Goal: Task Accomplishment & Management: Use online tool/utility

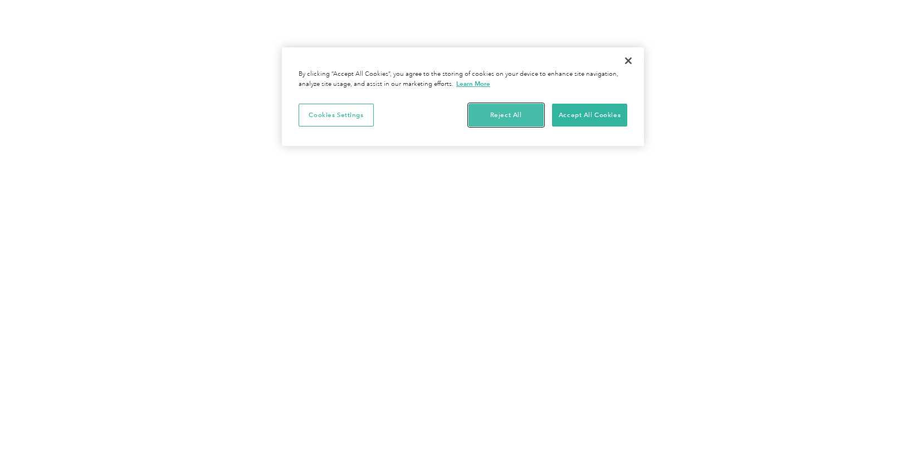
click at [507, 116] on button "Reject All" at bounding box center [505, 115] width 75 height 23
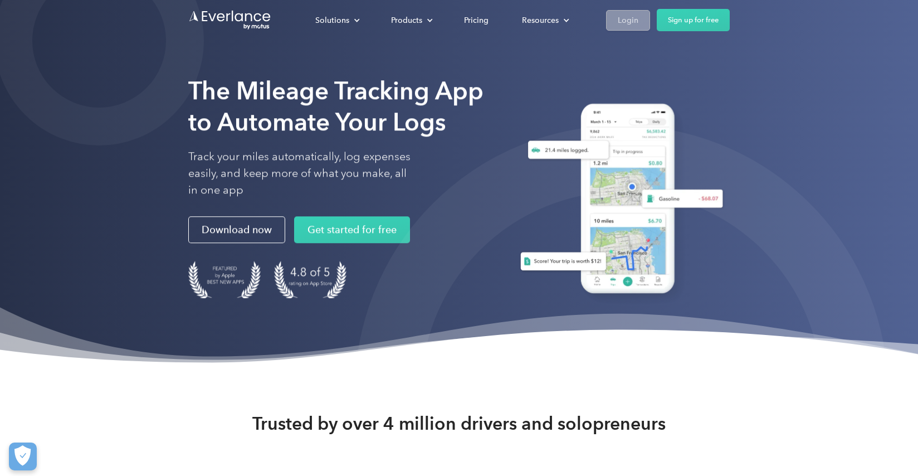
click at [630, 19] on div "Login" at bounding box center [628, 20] width 21 height 14
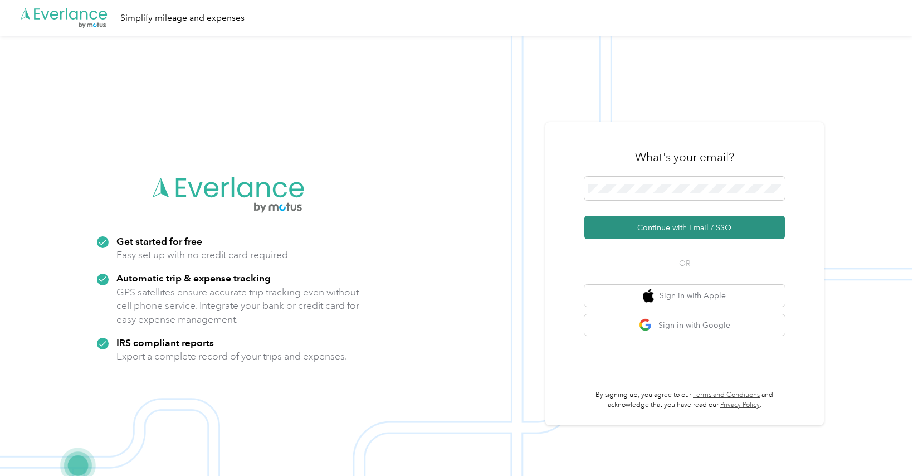
click at [654, 225] on button "Continue with Email / SSO" at bounding box center [684, 227] width 201 height 23
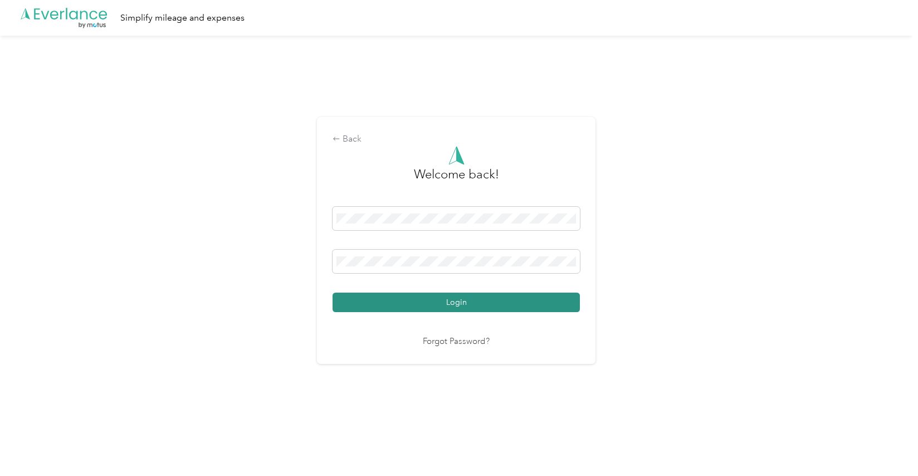
click at [495, 301] on button "Login" at bounding box center [456, 301] width 247 height 19
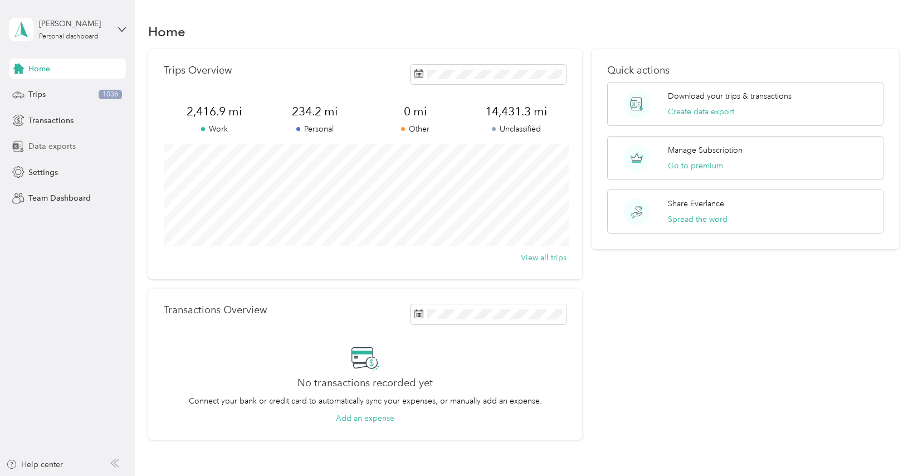
click at [53, 148] on span "Data exports" at bounding box center [51, 146] width 47 height 12
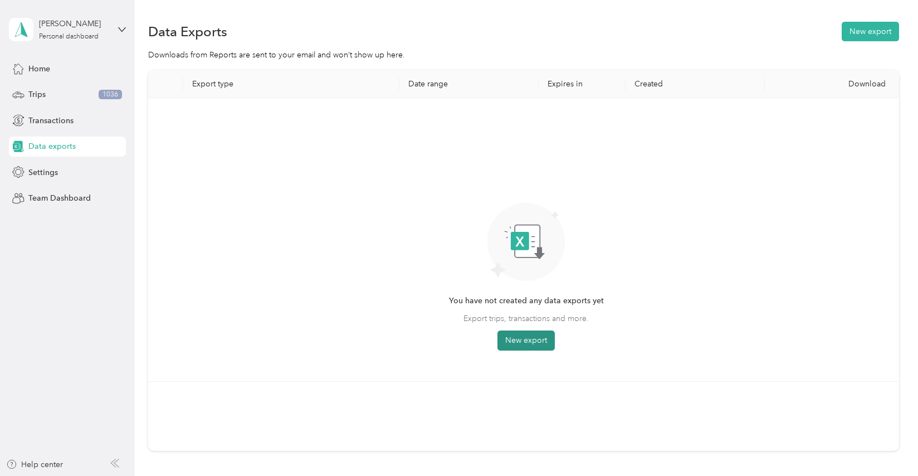
click at [526, 340] on button "New export" at bounding box center [525, 340] width 57 height 20
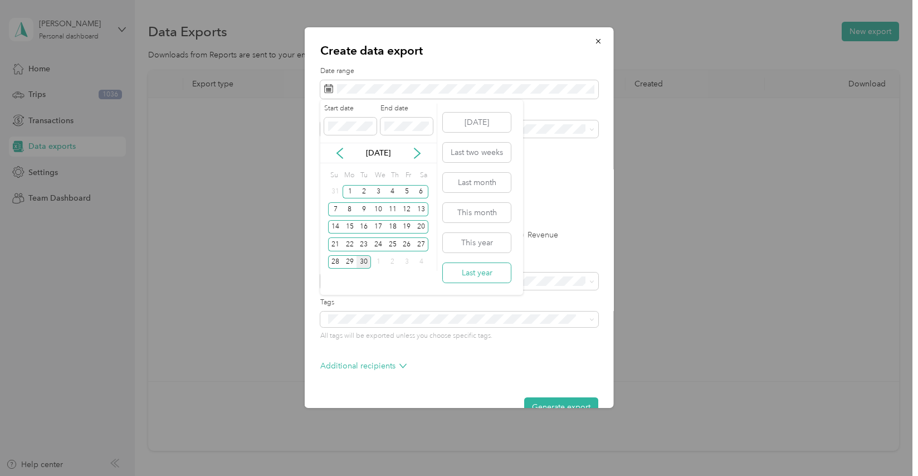
click at [482, 273] on button "Last year" at bounding box center [477, 272] width 68 height 19
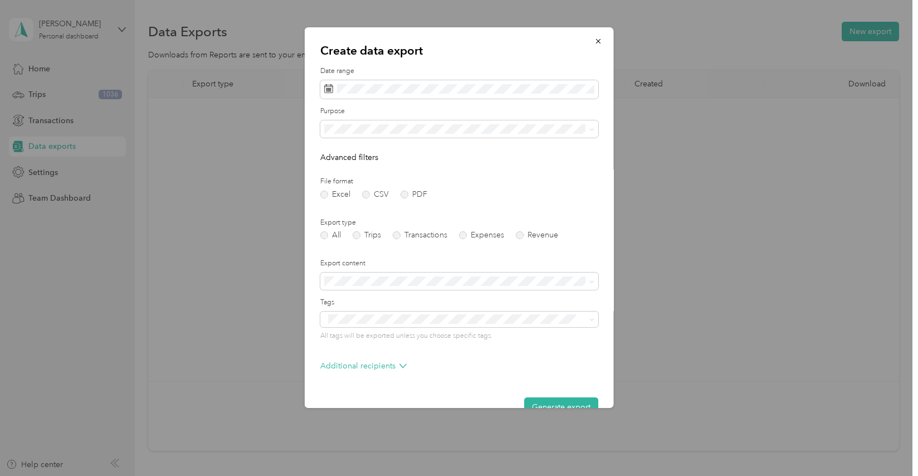
click at [360, 167] on div "Work" at bounding box center [459, 166] width 262 height 12
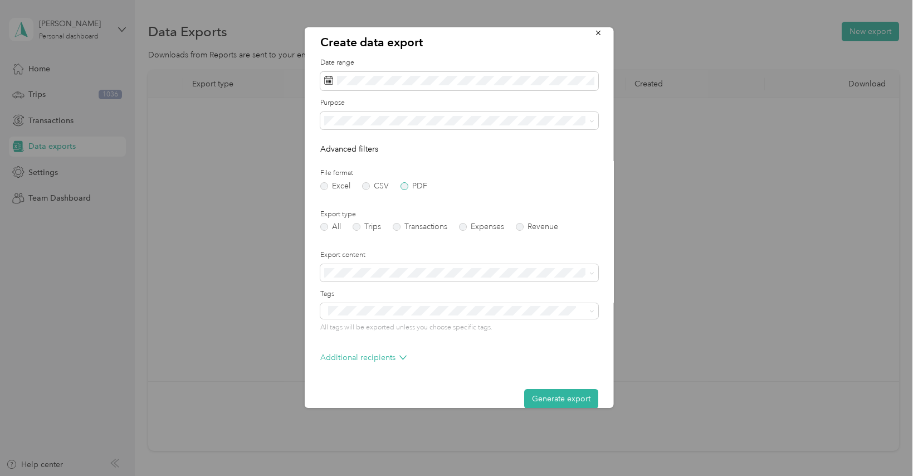
click at [403, 186] on label "PDF" at bounding box center [413, 186] width 27 height 8
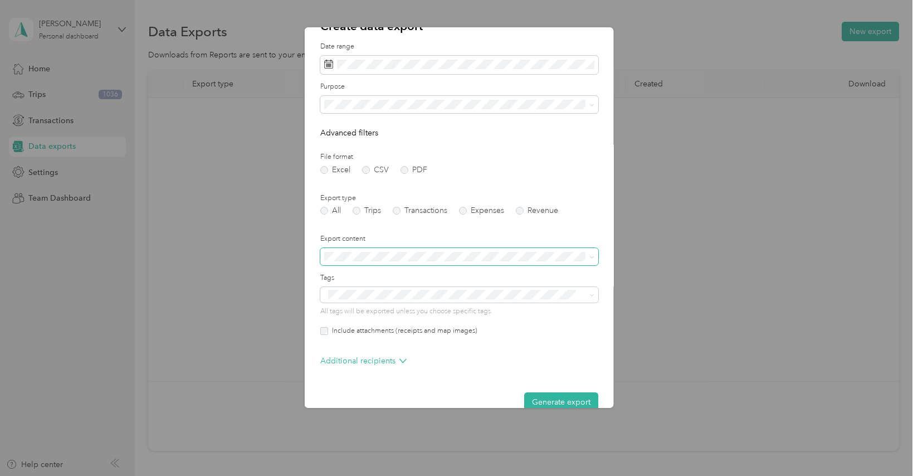
scroll to position [0, 0]
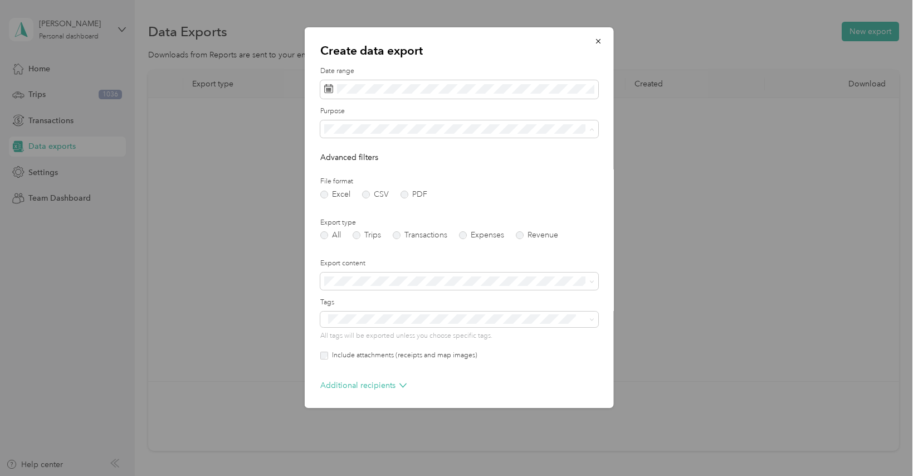
click at [353, 148] on div "All" at bounding box center [459, 149] width 262 height 12
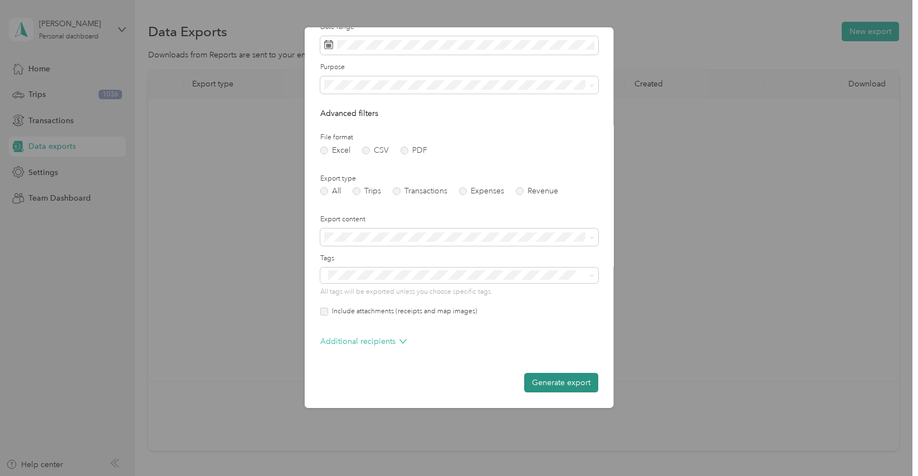
click at [561, 383] on button "Generate export" at bounding box center [561, 382] width 74 height 19
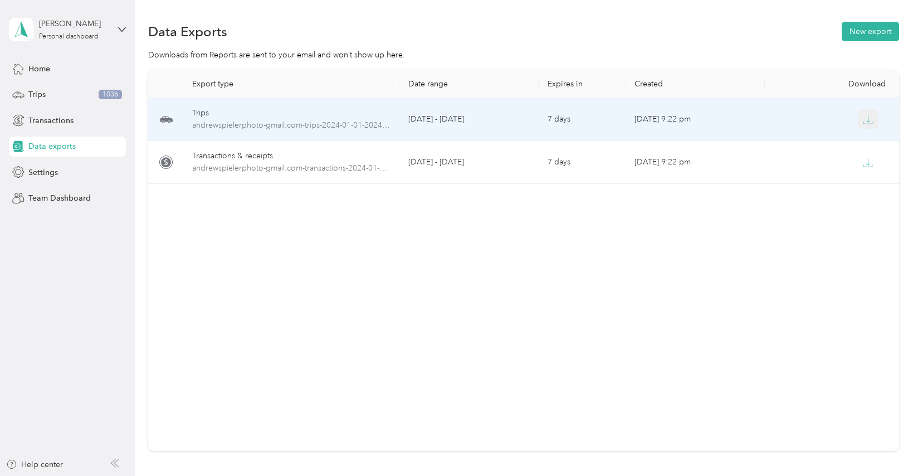
click at [868, 121] on icon "button" at bounding box center [868, 118] width 3 height 7
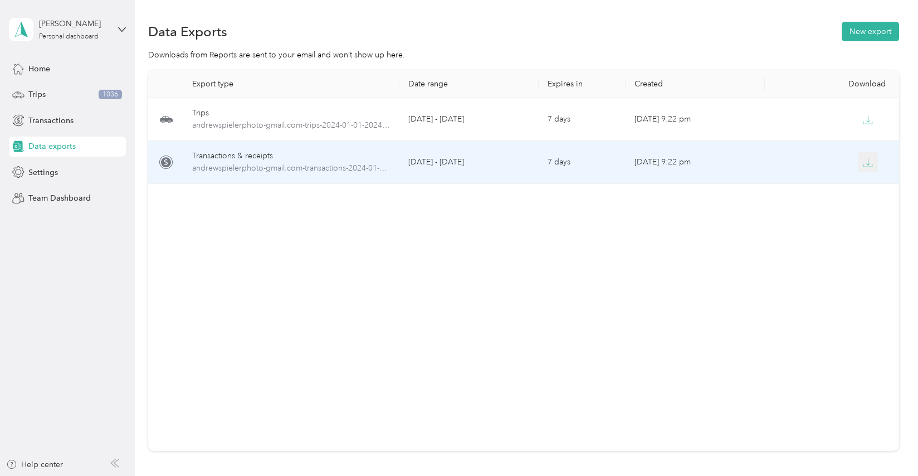
click at [871, 165] on icon "button" at bounding box center [868, 163] width 10 height 10
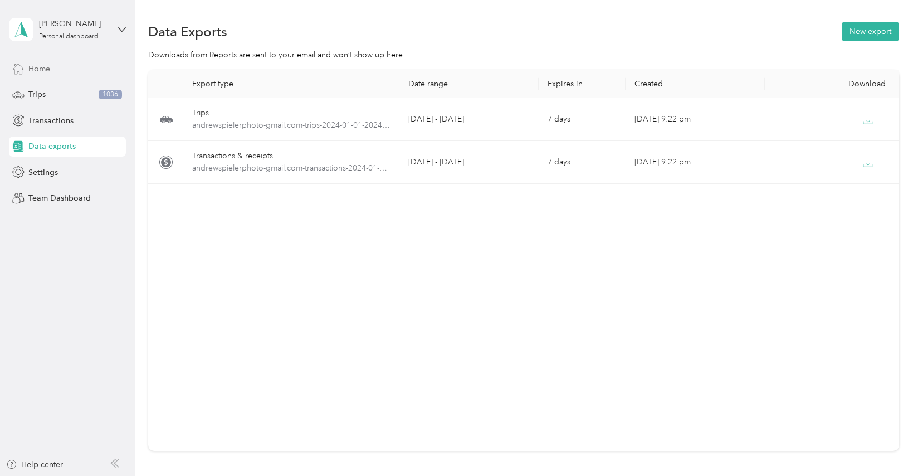
click at [42, 65] on span "Home" at bounding box center [39, 69] width 22 height 12
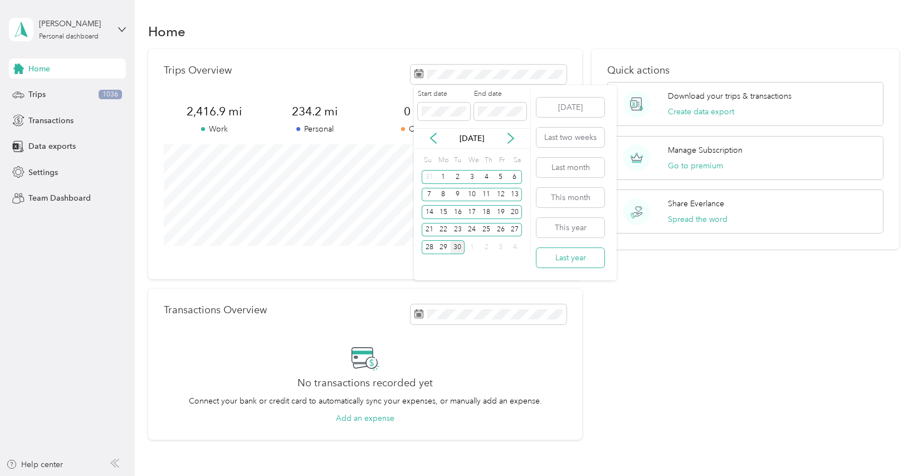
click at [567, 256] on button "Last year" at bounding box center [570, 257] width 68 height 19
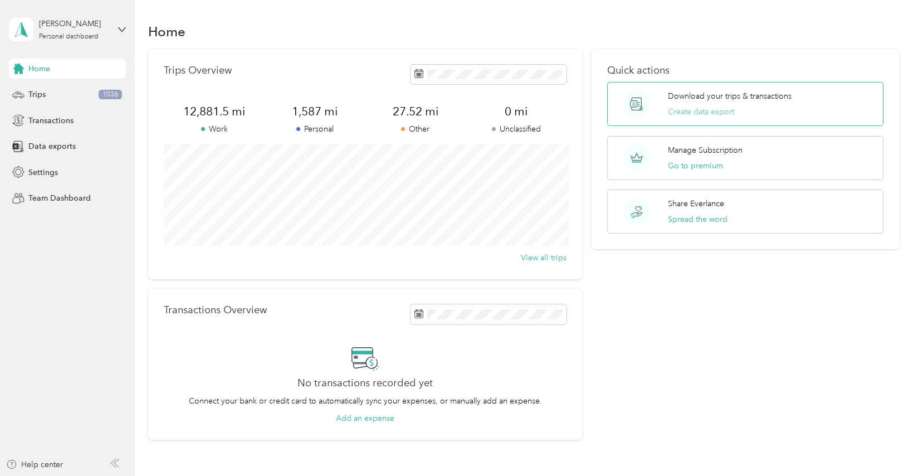
click at [717, 106] on button "Create data export" at bounding box center [701, 112] width 66 height 12
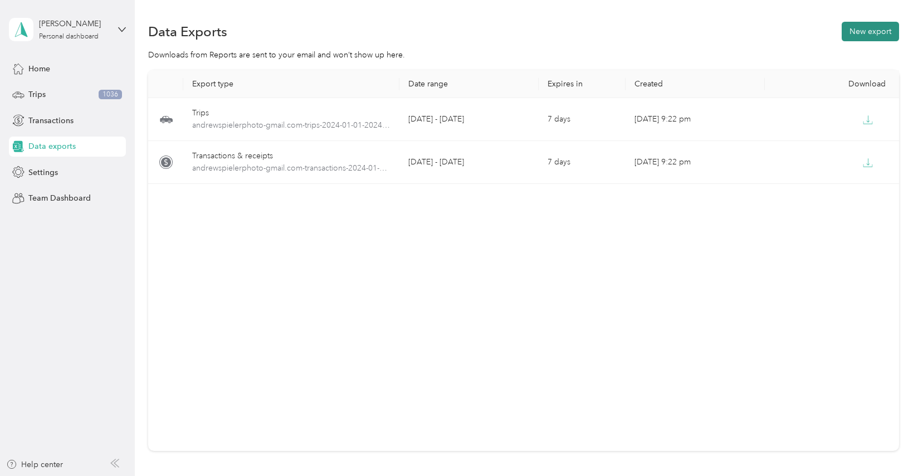
click at [884, 32] on button "New export" at bounding box center [870, 31] width 57 height 19
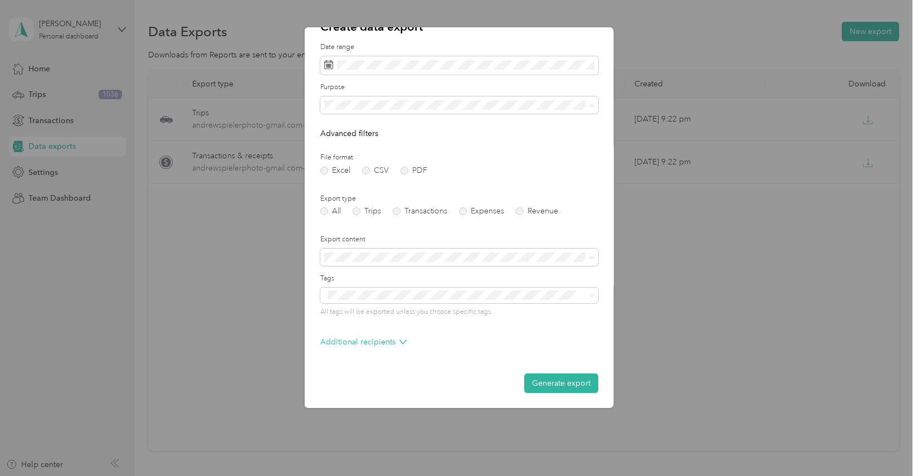
scroll to position [25, 0]
click at [388, 342] on p "Additional recipients" at bounding box center [363, 341] width 86 height 12
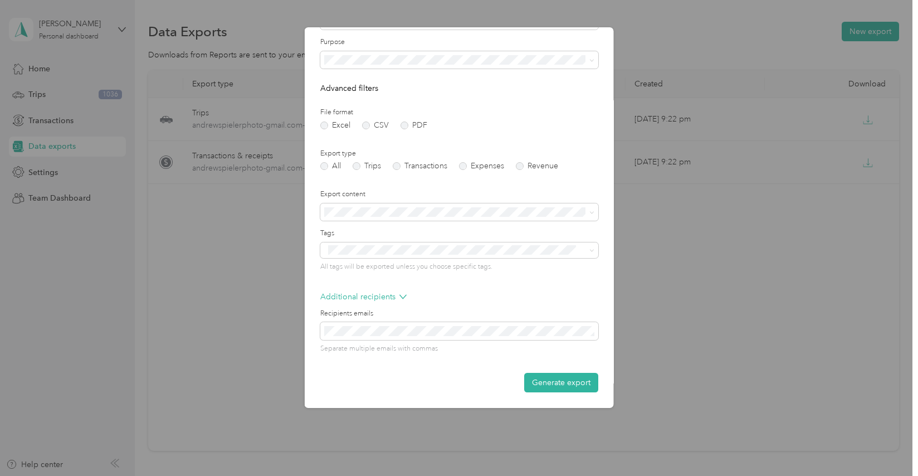
scroll to position [0, 0]
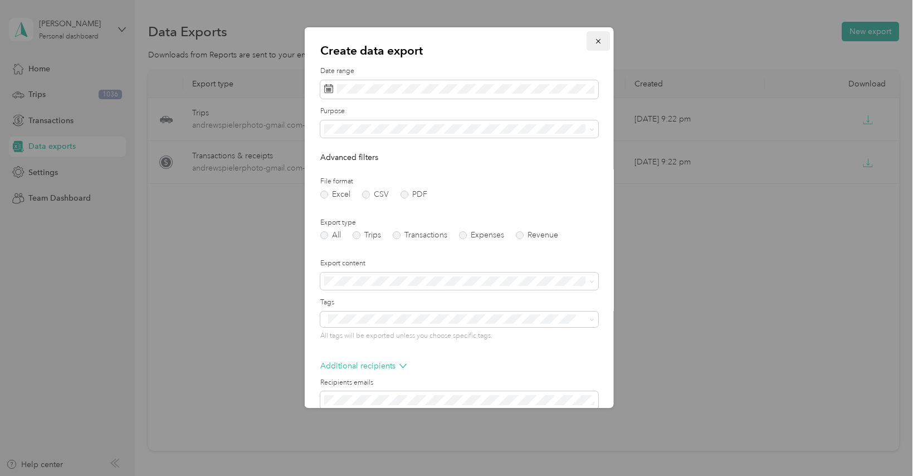
click at [597, 42] on icon "button" at bounding box center [598, 41] width 8 height 8
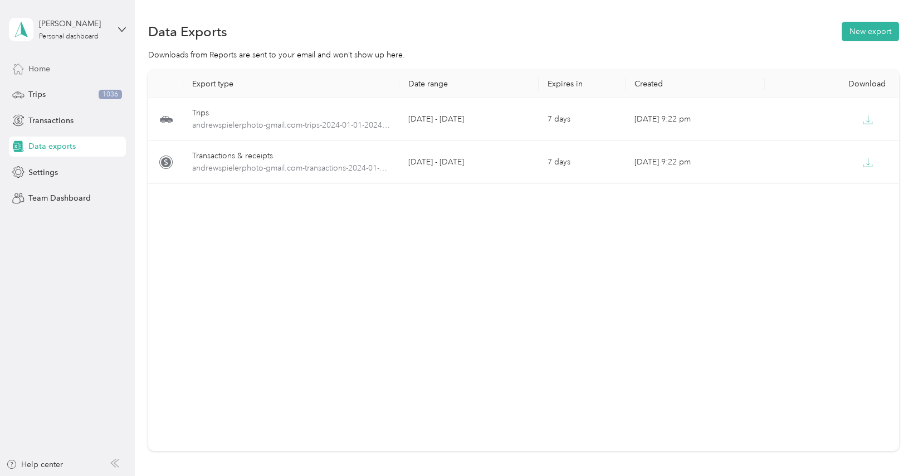
click at [33, 62] on div "Home" at bounding box center [67, 68] width 117 height 20
